Goal: Task Accomplishment & Management: Manage account settings

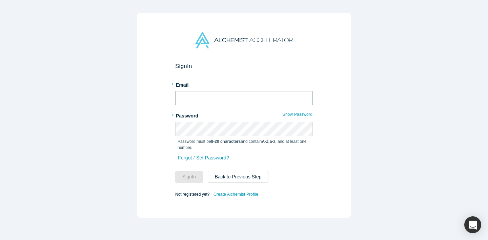
click at [223, 96] on input "text" at bounding box center [244, 98] width 138 height 14
type input "[EMAIL_ADDRESS][DOMAIN_NAME]"
click at [175, 171] on button "Sign In" at bounding box center [189, 177] width 28 height 12
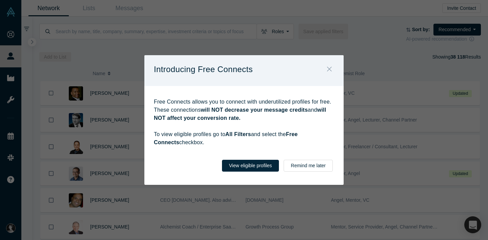
click at [331, 68] on icon "Close" at bounding box center [329, 68] width 5 height 7
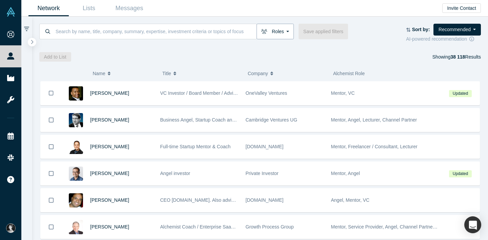
click at [264, 36] on button "Roles" at bounding box center [274, 32] width 37 height 16
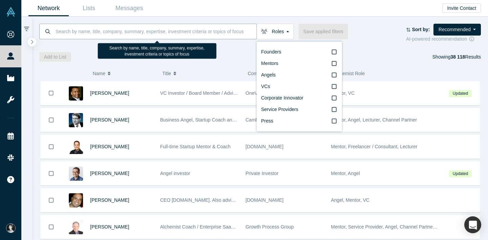
click at [174, 32] on input at bounding box center [156, 31] width 202 height 16
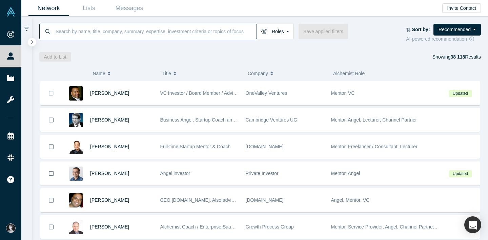
type input "s"
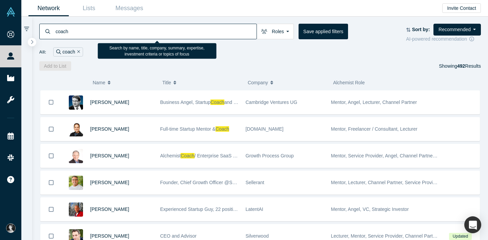
click at [56, 31] on input "coach" at bounding box center [156, 31] width 202 height 16
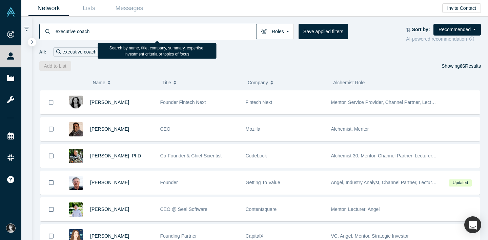
click at [131, 29] on input "executive coach" at bounding box center [156, 31] width 202 height 16
click at [59, 34] on input "executive coach" at bounding box center [156, 31] width 202 height 16
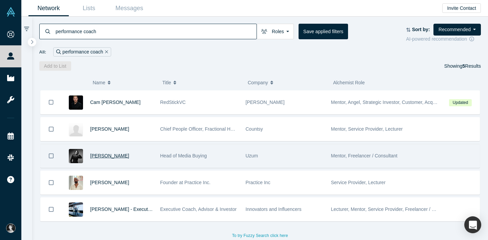
type input "performance coach"
click at [111, 156] on span "[PERSON_NAME]" at bounding box center [109, 155] width 39 height 5
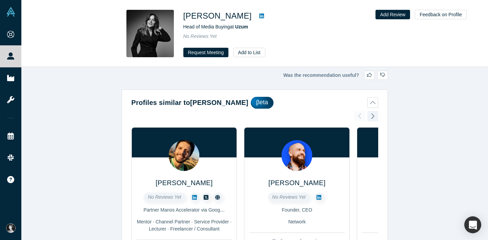
click at [146, 25] on img at bounding box center [149, 33] width 47 height 47
click at [90, 96] on div "Was the recommendation useful? Profiles similar to [PERSON_NAME] βeta [PERSON_N…" at bounding box center [254, 153] width 466 height 173
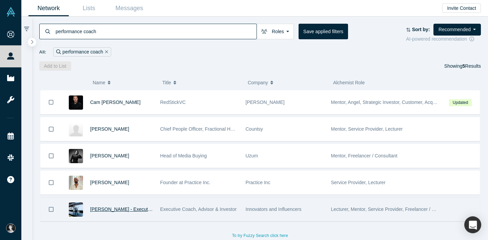
click at [133, 210] on span "[PERSON_NAME] - Executive Coach" at bounding box center [129, 209] width 79 height 5
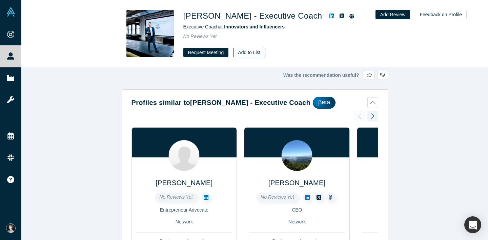
click at [249, 54] on button "Add to List" at bounding box center [249, 52] width 32 height 9
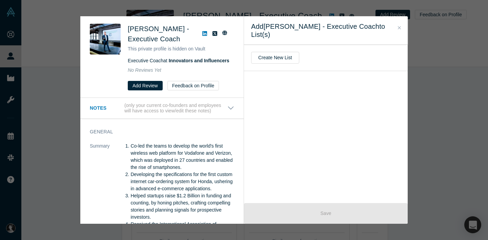
click at [301, 111] on div "Create New List" at bounding box center [326, 124] width 164 height 159
click at [285, 58] on button "Create New List" at bounding box center [275, 58] width 48 height 12
click at [286, 57] on input "text" at bounding box center [325, 58] width 149 height 14
click at [399, 27] on icon "Close" at bounding box center [399, 27] width 3 height 3
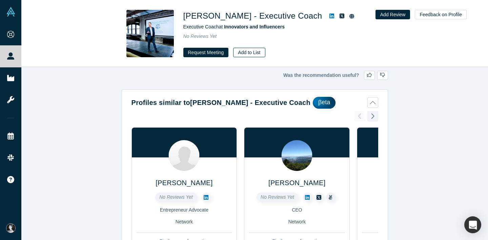
click at [245, 53] on button "Add to List" at bounding box center [249, 52] width 32 height 9
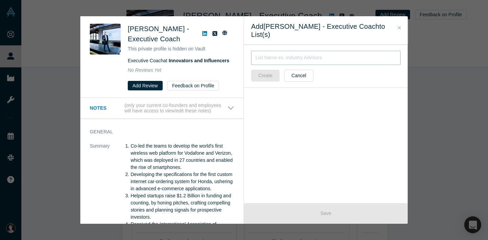
click at [302, 56] on input "text" at bounding box center [325, 58] width 149 height 14
type input "С"
type input "Executive and performance coaches"
click at [266, 75] on button "Create" at bounding box center [265, 76] width 28 height 12
click at [396, 81] on icon at bounding box center [395, 82] width 7 height 8
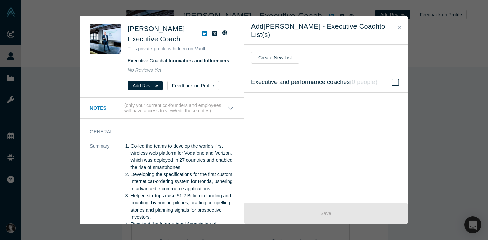
click at [0, 0] on input "Executive and performance coaches ( 0 people )" at bounding box center [0, 0] width 0 height 0
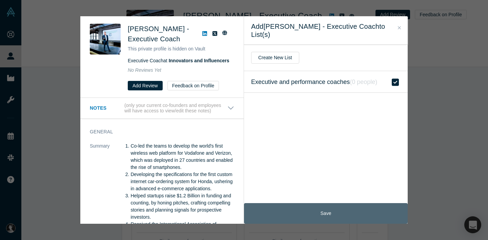
click at [332, 215] on button "Save" at bounding box center [326, 213] width 164 height 21
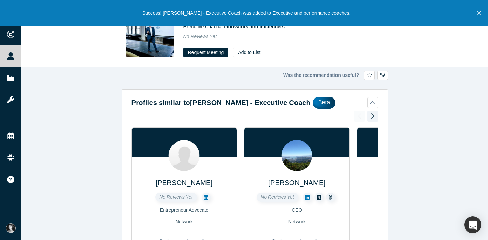
click at [103, 77] on div "Was the recommendation useful? Profiles similar to [PERSON_NAME] - Executive Co…" at bounding box center [254, 153] width 466 height 173
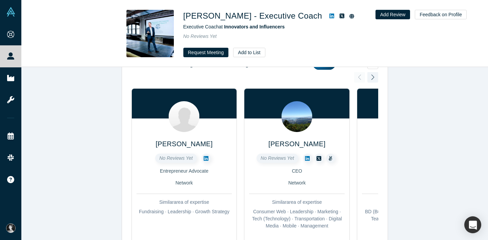
scroll to position [11, 0]
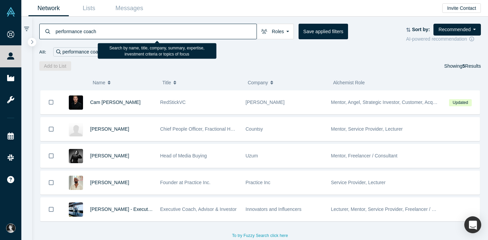
click at [75, 32] on input "performance coach" at bounding box center [156, 31] width 202 height 16
type input "executive coach"
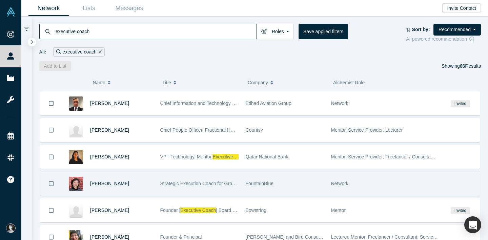
scroll to position [541, 0]
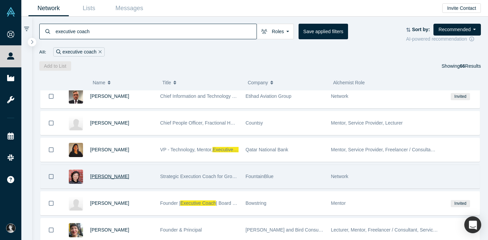
click at [109, 177] on span "[PERSON_NAME]" at bounding box center [109, 176] width 39 height 5
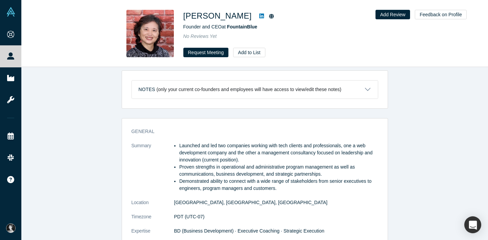
scroll to position [7, 0]
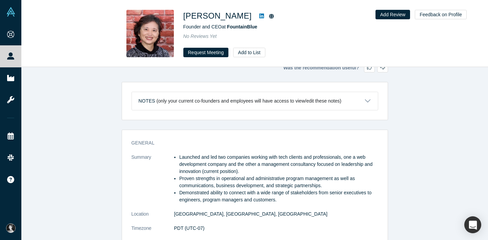
click at [365, 100] on button "Notes (only your current co-founders and employees will have access to view/edi…" at bounding box center [255, 101] width 246 height 18
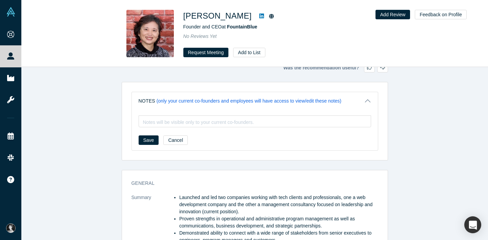
click at [368, 102] on button "Notes (only your current co-founders and employees will have access to view/edi…" at bounding box center [255, 101] width 246 height 18
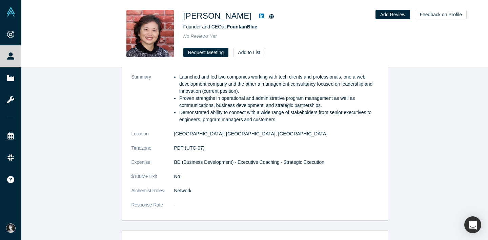
scroll to position [89, 0]
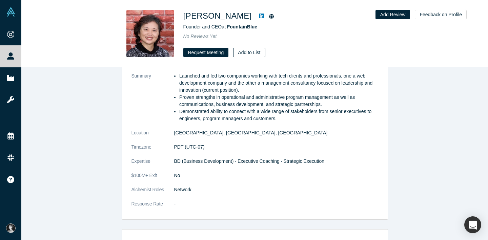
click at [251, 53] on button "Add to List" at bounding box center [249, 52] width 32 height 9
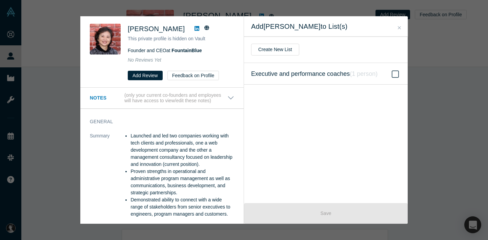
click at [400, 72] on span at bounding box center [395, 74] width 10 height 8
click at [0, 0] on input "Executive and performance coaches ( 1 person )" at bounding box center [0, 0] width 0 height 0
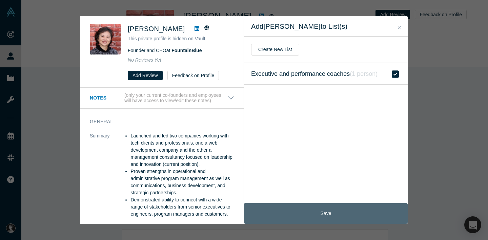
click at [295, 214] on button "Save" at bounding box center [326, 213] width 164 height 21
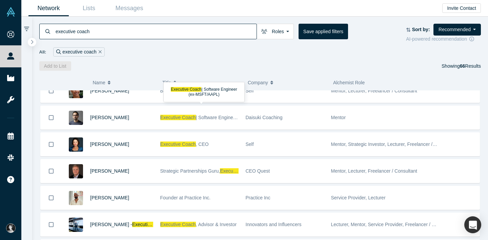
scroll to position [869, 0]
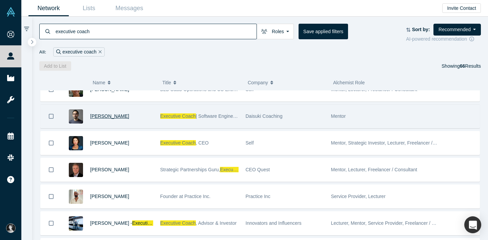
click at [104, 118] on span "[PERSON_NAME]" at bounding box center [109, 115] width 39 height 5
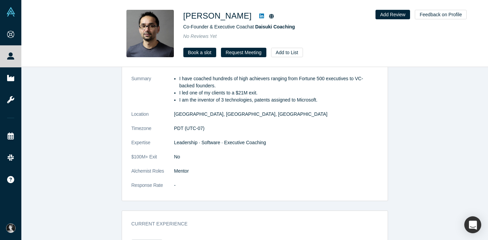
scroll to position [345, 0]
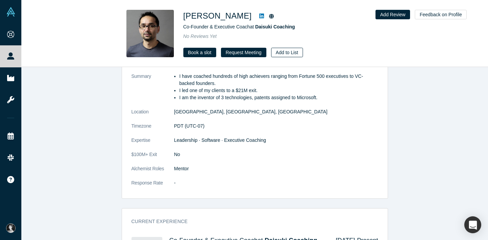
click at [284, 53] on button "Add to List" at bounding box center [287, 52] width 32 height 9
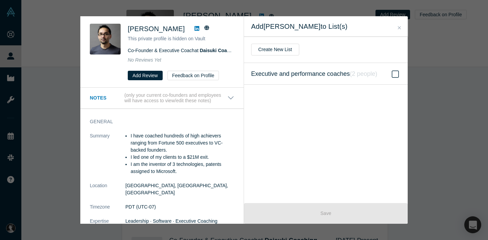
click at [397, 74] on icon at bounding box center [395, 74] width 7 height 8
click at [0, 0] on input "Executive and performance coaches ( 2 people )" at bounding box center [0, 0] width 0 height 0
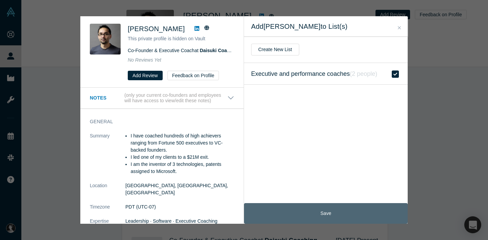
click at [345, 214] on button "Save" at bounding box center [326, 213] width 164 height 21
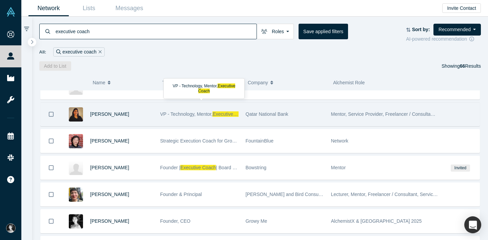
scroll to position [579, 0]
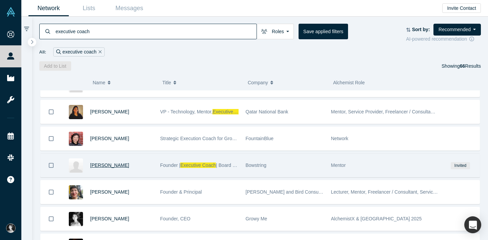
click at [110, 166] on span "[PERSON_NAME]" at bounding box center [109, 165] width 39 height 5
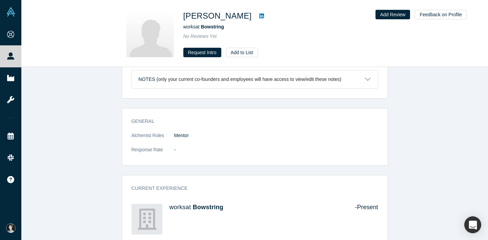
scroll to position [43, 0]
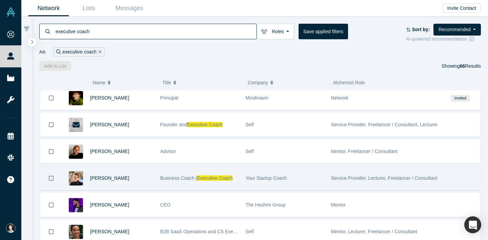
scroll to position [735, 0]
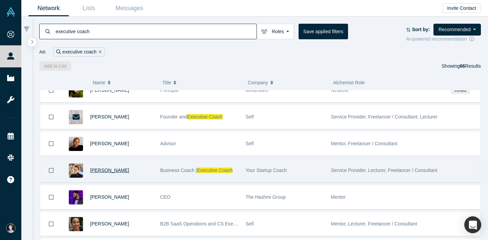
click at [103, 172] on span "[PERSON_NAME]" at bounding box center [109, 170] width 39 height 5
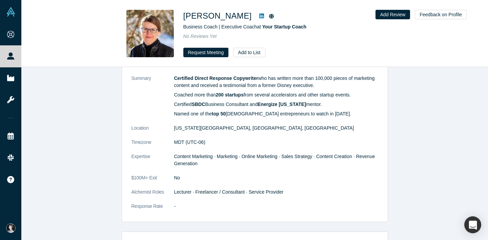
scroll to position [88, 0]
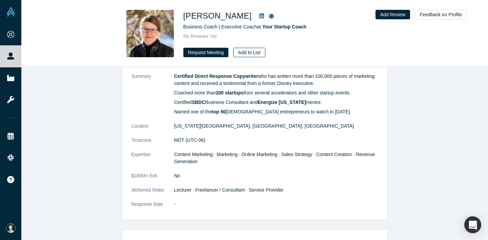
click at [247, 54] on button "Add to List" at bounding box center [249, 52] width 32 height 9
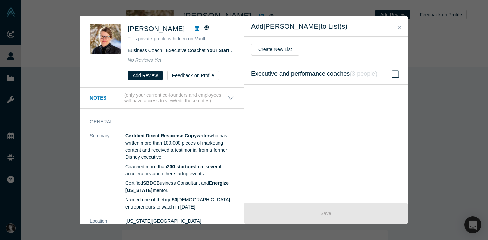
click at [371, 75] on icon "( 3 people )" at bounding box center [363, 73] width 27 height 7
click at [0, 0] on input "Executive and performance coaches ( 3 people )" at bounding box center [0, 0] width 0 height 0
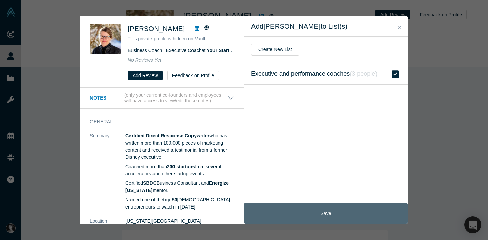
click at [359, 211] on button "Save" at bounding box center [326, 213] width 164 height 21
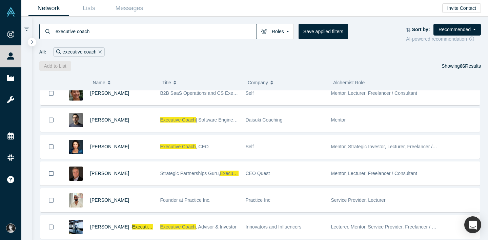
scroll to position [870, 0]
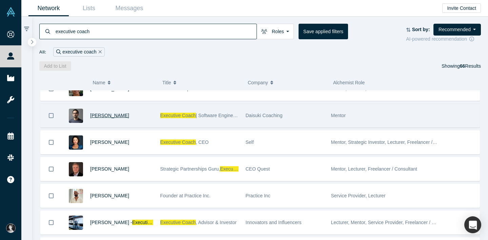
click at [107, 116] on span "[PERSON_NAME]" at bounding box center [109, 115] width 39 height 5
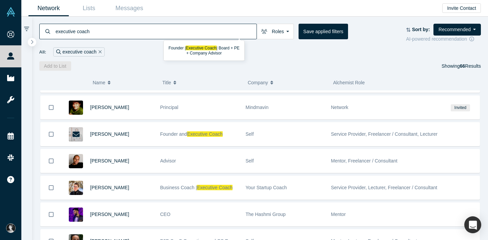
scroll to position [719, 0]
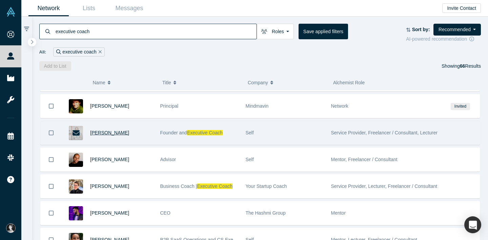
click at [113, 134] on span "[PERSON_NAME]" at bounding box center [109, 132] width 39 height 5
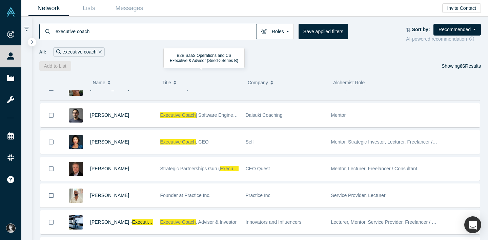
scroll to position [877, 0]
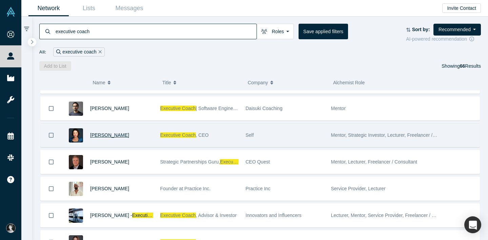
click at [122, 133] on span "[PERSON_NAME]" at bounding box center [109, 134] width 39 height 5
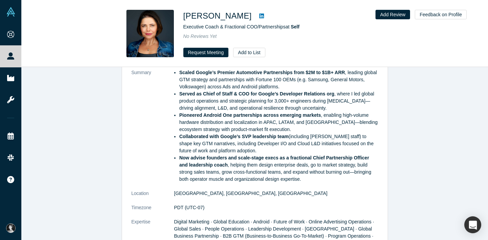
scroll to position [341, 0]
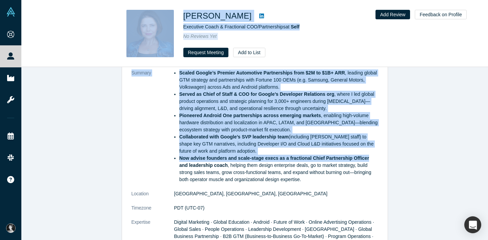
click at [221, 124] on li "Pioneered Android One partnerships across emerging markets , enabling high-volu…" at bounding box center [278, 122] width 199 height 21
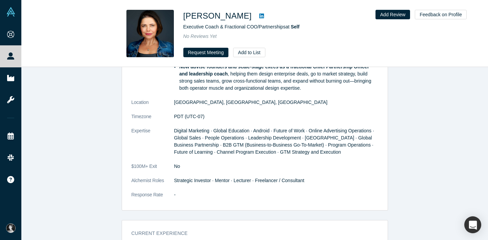
scroll to position [433, 0]
click at [245, 54] on button "Add to List" at bounding box center [249, 52] width 32 height 9
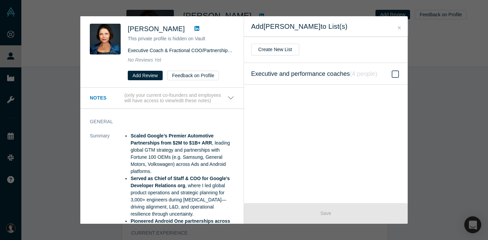
click at [398, 74] on icon at bounding box center [395, 74] width 7 height 8
click at [0, 0] on input "Executive and performance coaches ( 4 people )" at bounding box center [0, 0] width 0 height 0
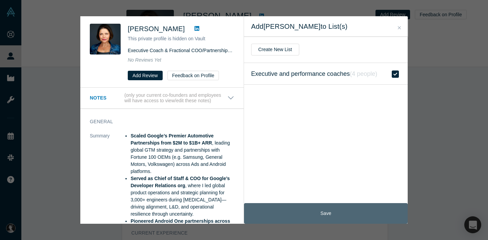
click at [314, 213] on button "Save" at bounding box center [326, 213] width 164 height 21
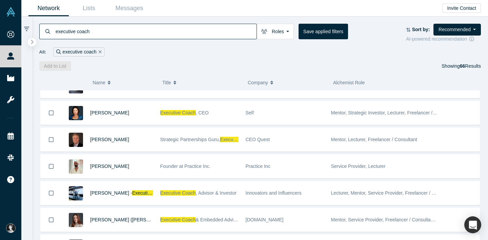
scroll to position [900, 0]
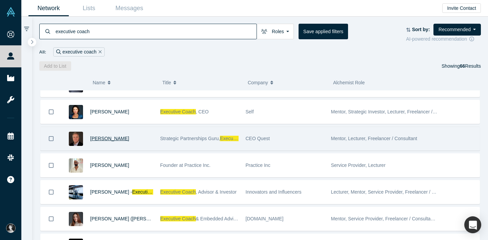
click at [103, 139] on span "[PERSON_NAME]" at bounding box center [109, 138] width 39 height 5
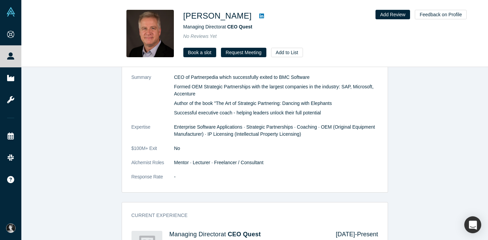
scroll to position [338, 0]
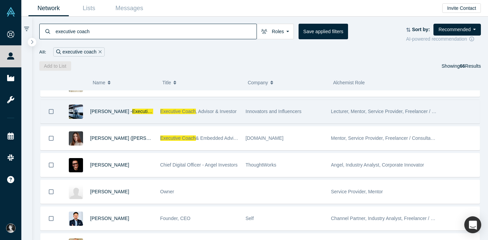
scroll to position [986, 0]
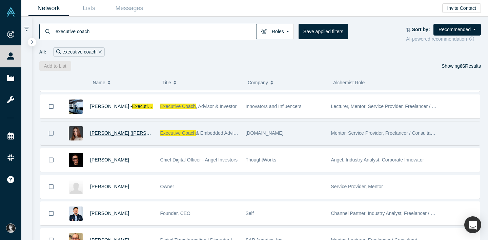
click at [118, 131] on span "[PERSON_NAME] ([PERSON_NAME])" at bounding box center [131, 132] width 83 height 5
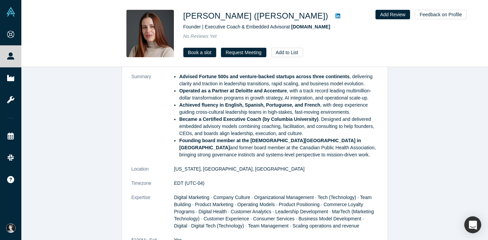
scroll to position [338, 0]
click at [278, 53] on button "Add to List" at bounding box center [287, 52] width 32 height 9
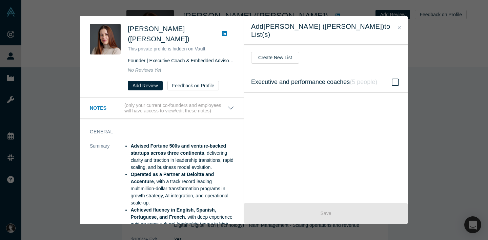
click at [392, 78] on icon at bounding box center [395, 82] width 7 height 8
click at [0, 0] on input "Executive and performance coaches ( 5 people )" at bounding box center [0, 0] width 0 height 0
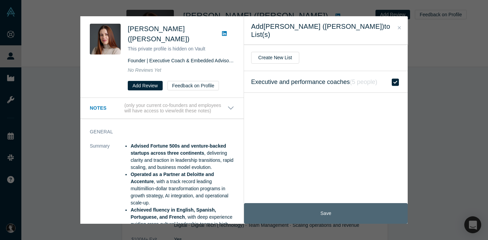
click at [342, 214] on button "Save" at bounding box center [326, 213] width 164 height 21
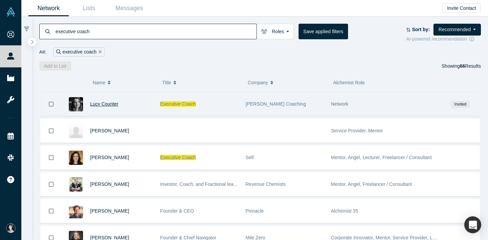
scroll to position [1240, 0]
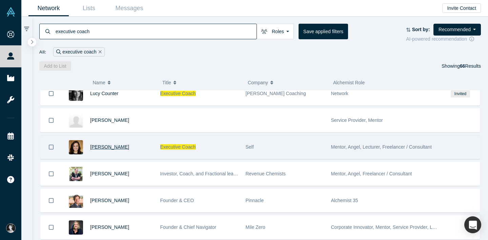
click at [113, 146] on span "[PERSON_NAME]" at bounding box center [109, 146] width 39 height 5
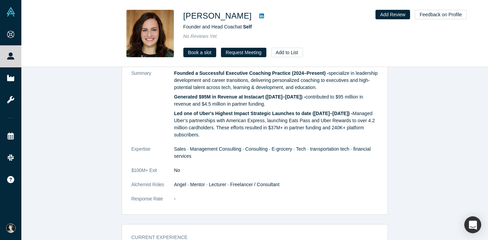
scroll to position [317, 0]
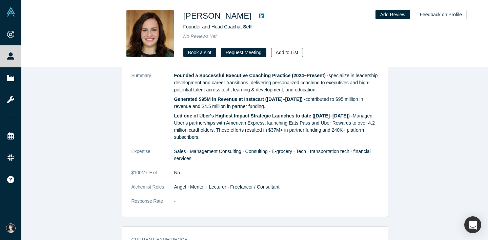
click at [286, 52] on button "Add to List" at bounding box center [287, 52] width 32 height 9
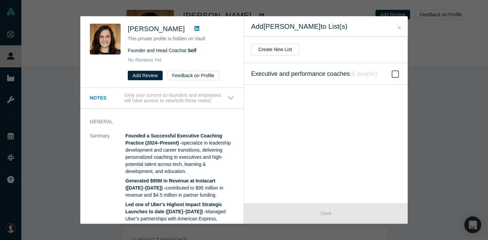
click at [393, 76] on icon at bounding box center [395, 74] width 7 height 8
click at [0, 0] on input "Executive and performance coaches ( 6 people )" at bounding box center [0, 0] width 0 height 0
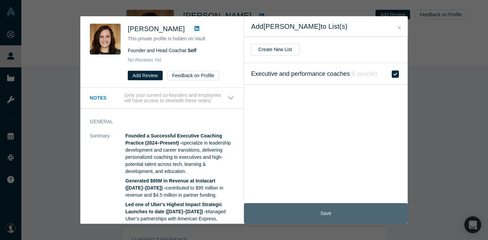
click at [337, 220] on button "Save" at bounding box center [326, 213] width 164 height 21
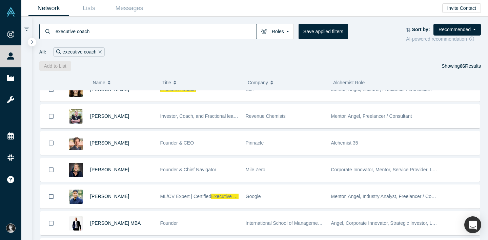
scroll to position [1298, 0]
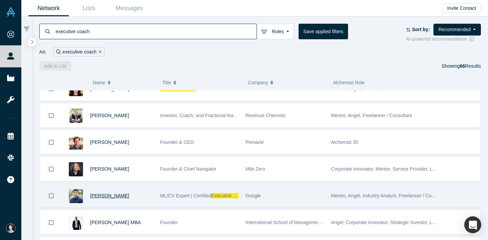
click at [110, 195] on span "[PERSON_NAME]" at bounding box center [109, 195] width 39 height 5
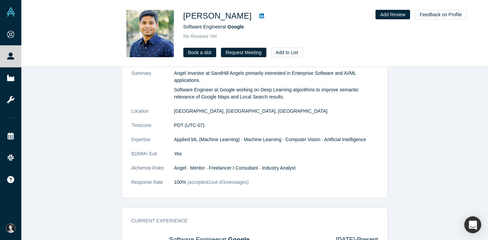
scroll to position [349, 0]
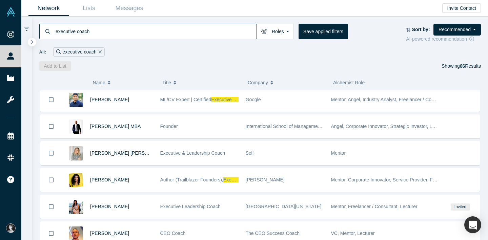
scroll to position [1395, 0]
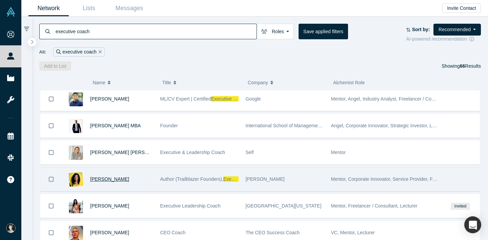
click at [110, 180] on span "[PERSON_NAME]" at bounding box center [109, 179] width 39 height 5
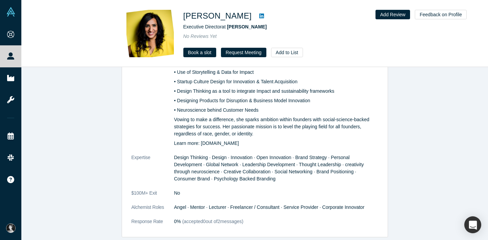
scroll to position [554, 0]
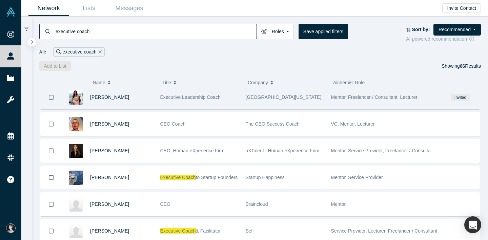
scroll to position [1506, 0]
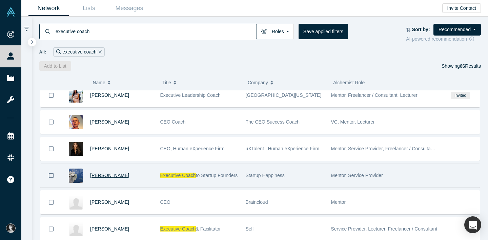
click at [113, 176] on span "[PERSON_NAME]" at bounding box center [109, 175] width 39 height 5
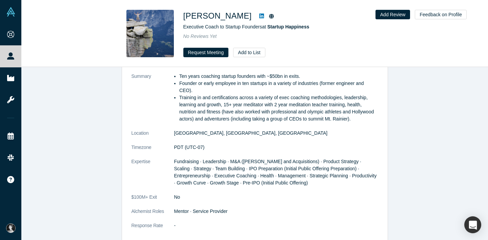
scroll to position [339, 0]
click at [252, 51] on button "Add to List" at bounding box center [249, 52] width 32 height 9
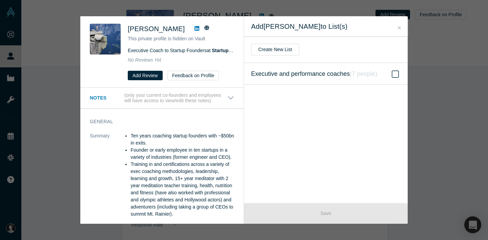
click at [399, 76] on span at bounding box center [395, 74] width 10 height 8
click at [0, 0] on input "Executive and performance coaches ( 7 people )" at bounding box center [0, 0] width 0 height 0
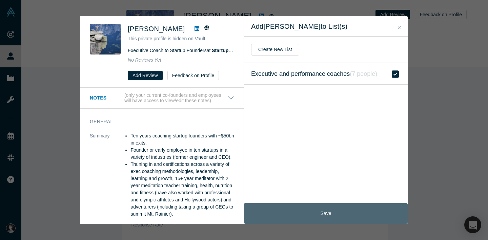
click at [308, 219] on button "Save" at bounding box center [326, 213] width 164 height 21
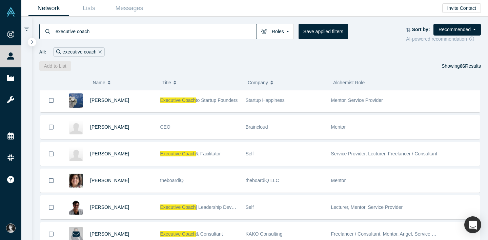
scroll to position [1583, 0]
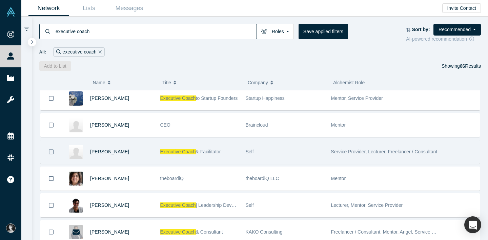
click at [125, 153] on span "[PERSON_NAME]" at bounding box center [109, 151] width 39 height 5
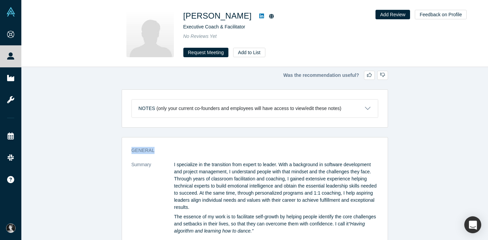
click at [125, 153] on div "General Summary I specialize in the transition from expert to leader. With a ba…" at bounding box center [255, 229] width 266 height 175
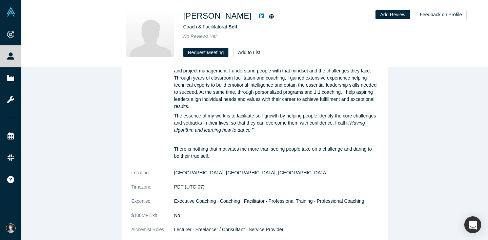
scroll to position [87, 0]
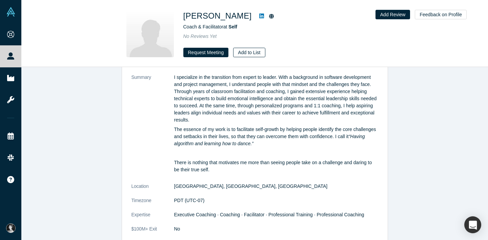
click at [254, 51] on button "Add to List" at bounding box center [249, 52] width 32 height 9
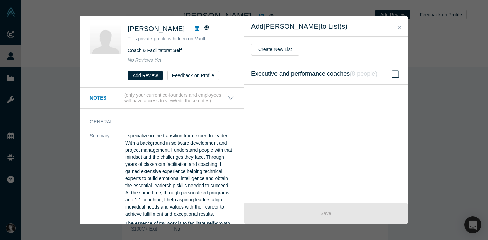
click at [393, 73] on icon at bounding box center [395, 74] width 7 height 8
click at [0, 0] on input "Executive and performance coaches ( 8 people )" at bounding box center [0, 0] width 0 height 0
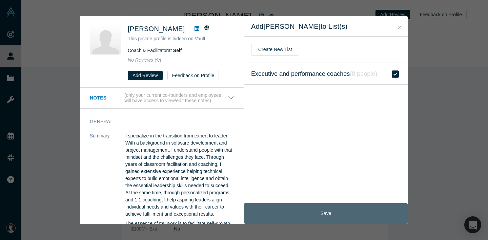
click at [317, 213] on button "Save" at bounding box center [326, 213] width 164 height 21
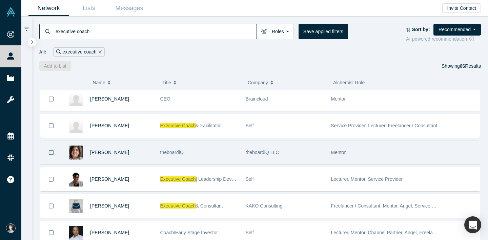
scroll to position [1609, 0]
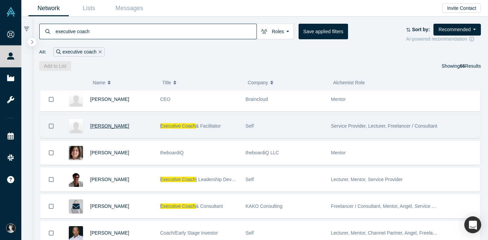
click at [116, 127] on span "[PERSON_NAME]" at bounding box center [109, 125] width 39 height 5
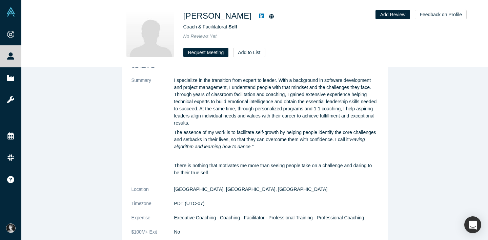
scroll to position [84, 0]
click at [244, 51] on button "Add to List" at bounding box center [249, 52] width 32 height 9
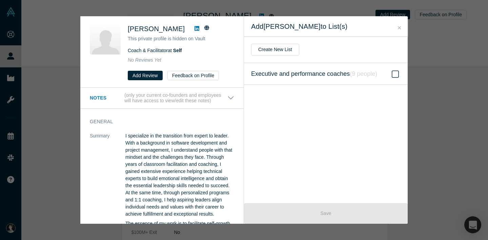
click at [395, 73] on icon at bounding box center [395, 74] width 7 height 8
click at [0, 0] on input "Executive and performance coaches ( 9 people )" at bounding box center [0, 0] width 0 height 0
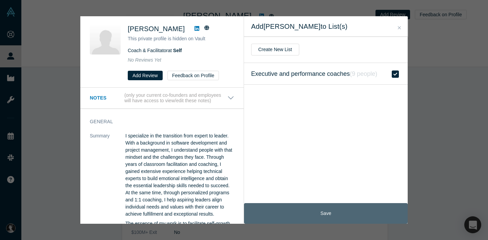
click at [325, 216] on button "Save" at bounding box center [326, 213] width 164 height 21
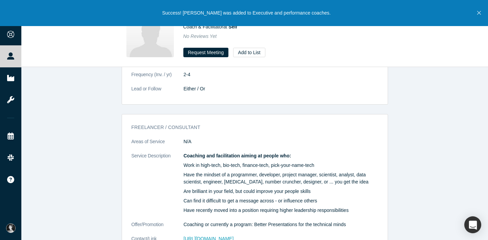
scroll to position [454, 0]
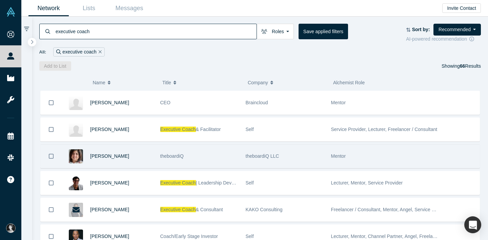
scroll to position [1603, 0]
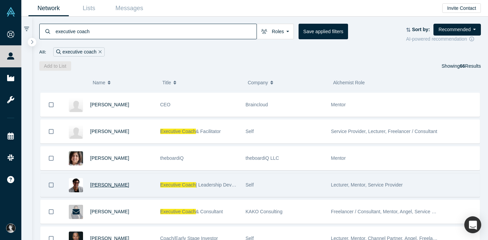
click at [106, 187] on span "[PERSON_NAME]" at bounding box center [109, 184] width 39 height 5
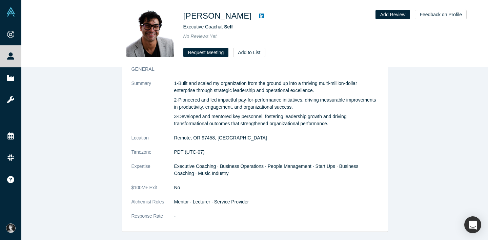
scroll to position [335, 0]
click at [261, 112] on p "3-Developed and mentored key personnel, fostering leadership growth and driving…" at bounding box center [276, 119] width 204 height 14
click at [242, 50] on button "Add to List" at bounding box center [249, 52] width 32 height 9
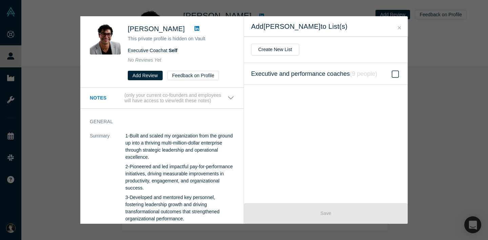
click at [392, 76] on icon at bounding box center [395, 73] width 7 height 7
click at [0, 0] on input "Executive and performance coaches ( 9 people )" at bounding box center [0, 0] width 0 height 0
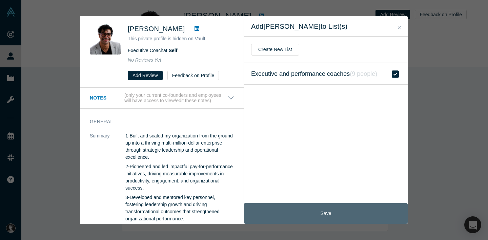
click at [325, 212] on button "Save" at bounding box center [326, 213] width 164 height 21
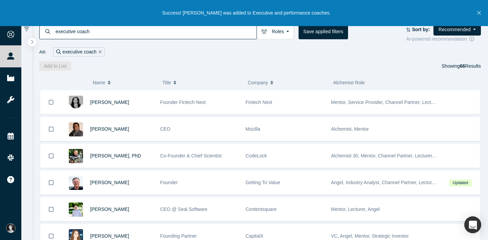
click at [268, 149] on div "CodeLock" at bounding box center [285, 155] width 78 height 23
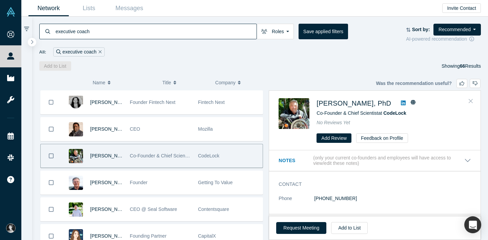
click at [471, 100] on icon "Close" at bounding box center [471, 101] width 4 height 6
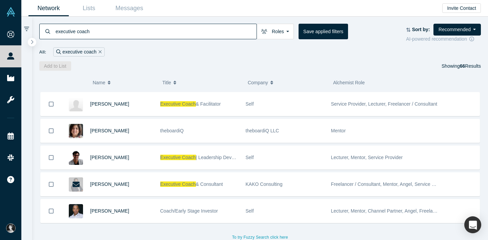
scroll to position [1633, 0]
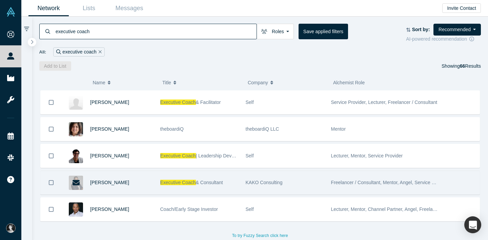
click at [125, 183] on div "[PERSON_NAME]" at bounding box center [121, 182] width 63 height 23
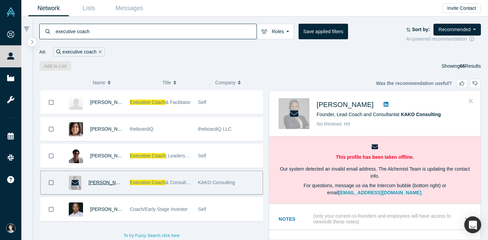
click at [470, 102] on icon "Close" at bounding box center [471, 101] width 4 height 6
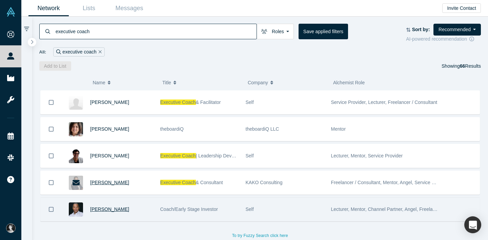
click at [109, 210] on span "[PERSON_NAME]" at bounding box center [109, 209] width 39 height 5
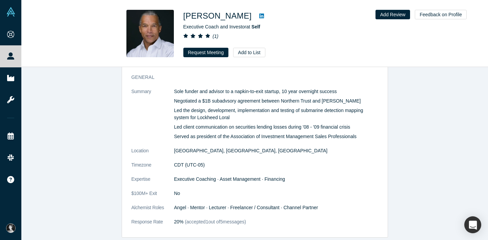
scroll to position [338, 0]
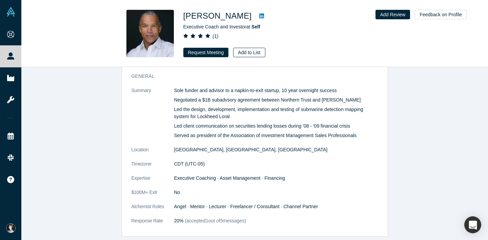
click at [250, 50] on button "Add to List" at bounding box center [249, 52] width 32 height 9
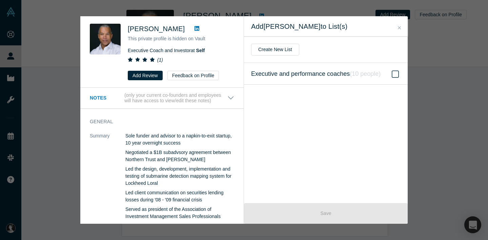
click at [392, 74] on icon at bounding box center [395, 74] width 7 height 8
click at [0, 0] on input "Executive and performance coaches ( 10 people )" at bounding box center [0, 0] width 0 height 0
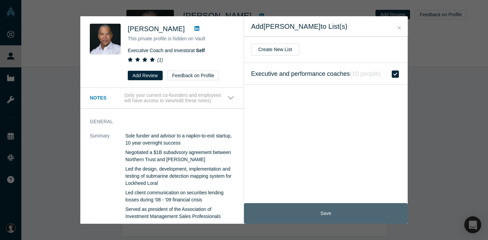
click at [311, 211] on button "Save" at bounding box center [326, 213] width 164 height 21
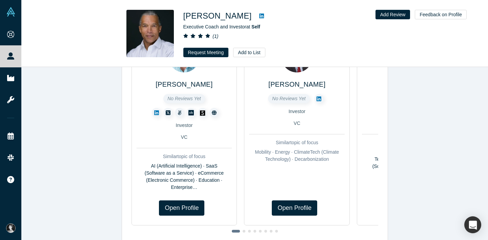
scroll to position [0, 0]
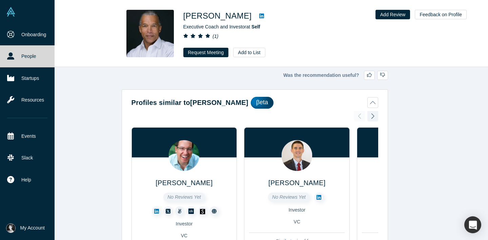
click at [12, 11] on img at bounding box center [10, 11] width 9 height 9
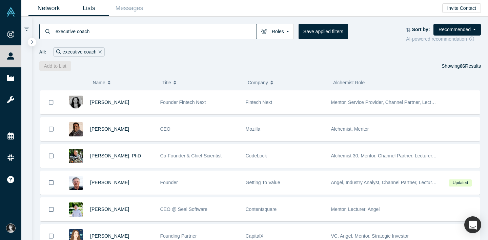
click at [97, 10] on link "Lists" at bounding box center [89, 8] width 40 height 16
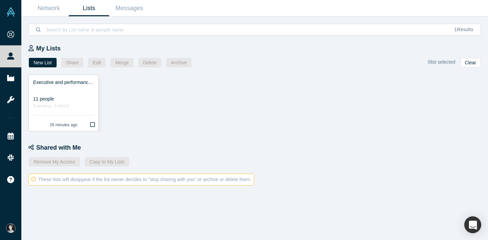
click at [73, 101] on div "11 people" at bounding box center [63, 99] width 61 height 7
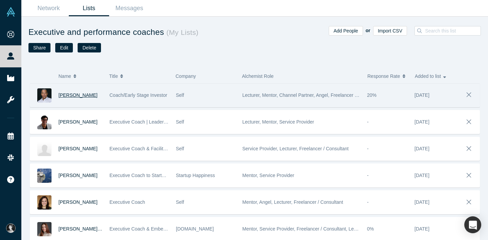
click at [74, 96] on span "[PERSON_NAME]" at bounding box center [78, 94] width 39 height 5
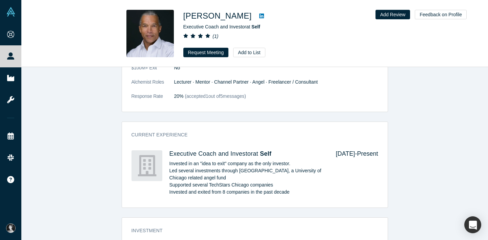
scroll to position [451, 0]
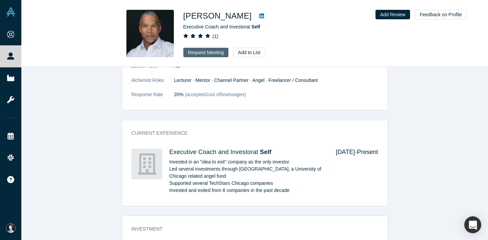
click at [205, 50] on button "Request Meeting" at bounding box center [205, 52] width 45 height 9
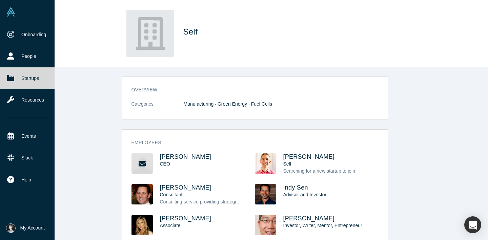
click at [12, 11] on img at bounding box center [10, 11] width 9 height 9
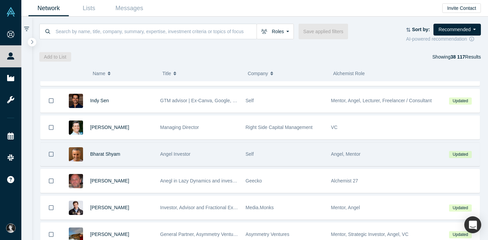
scroll to position [1306, 0]
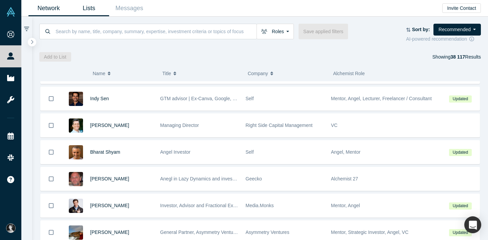
click at [89, 12] on link "Lists" at bounding box center [89, 8] width 40 height 16
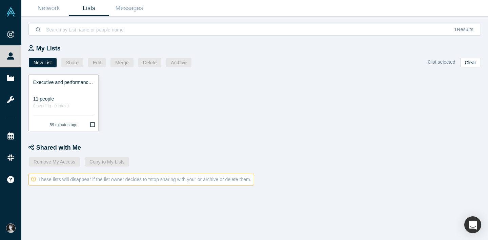
click at [71, 90] on div at bounding box center [63, 89] width 61 height 7
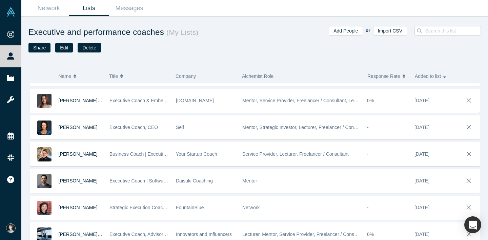
scroll to position [138, 0]
